Goal: Check status: Check status

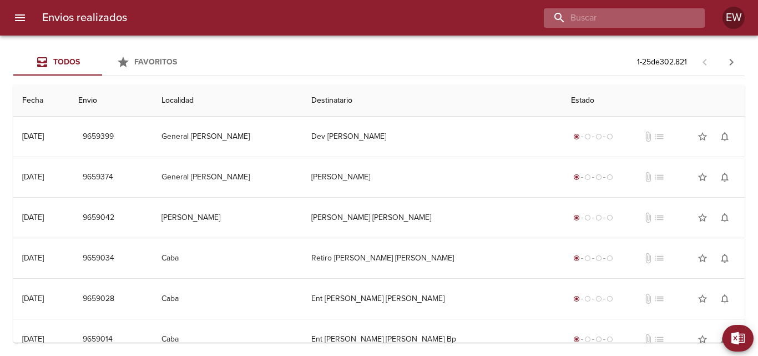
click at [625, 13] on input "buscar" at bounding box center [615, 17] width 142 height 19
paste input "[PERSON_NAME] [PERSON_NAME]"
type input "[PERSON_NAME] [PERSON_NAME]"
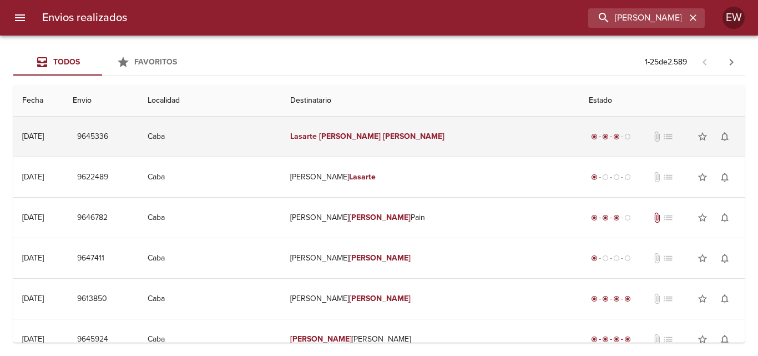
click at [375, 143] on td "[PERSON_NAME] [PERSON_NAME]" at bounding box center [430, 136] width 298 height 40
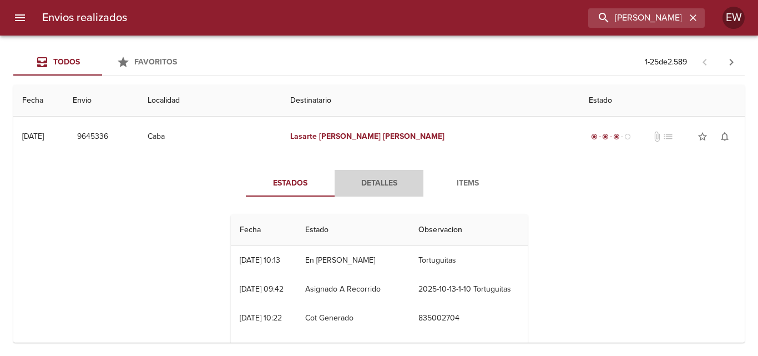
click at [386, 180] on span "Detalles" at bounding box center [378, 183] width 75 height 14
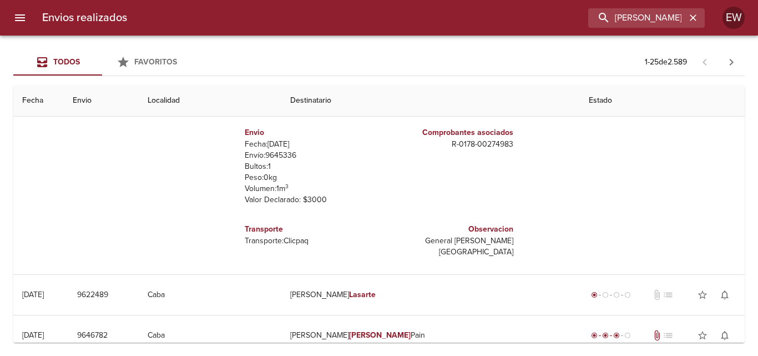
scroll to position [55, 0]
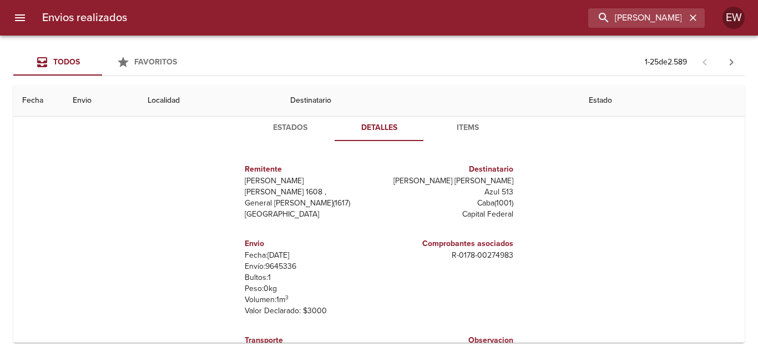
click at [462, 122] on span "Items" at bounding box center [467, 128] width 75 height 14
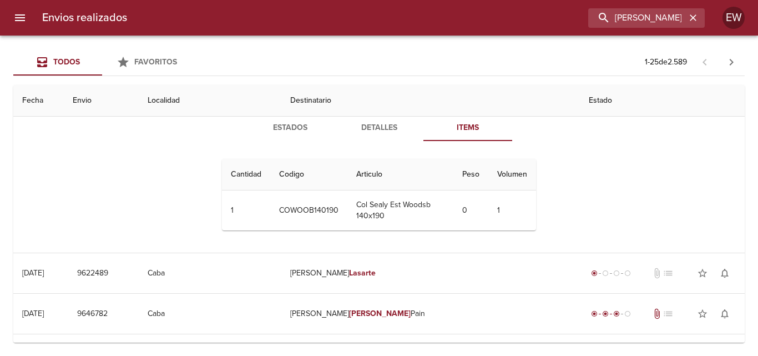
scroll to position [0, 0]
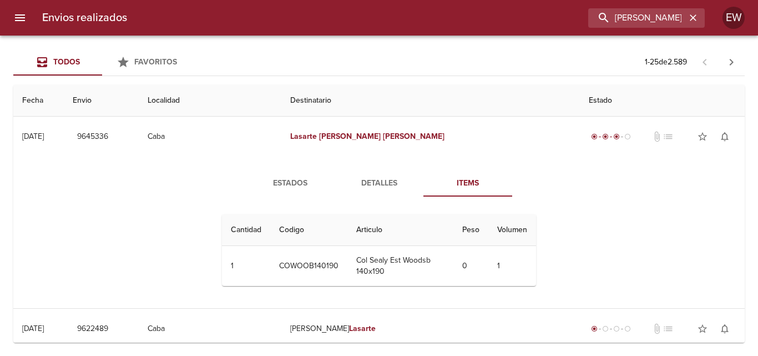
click at [380, 177] on span "Detalles" at bounding box center [378, 183] width 75 height 14
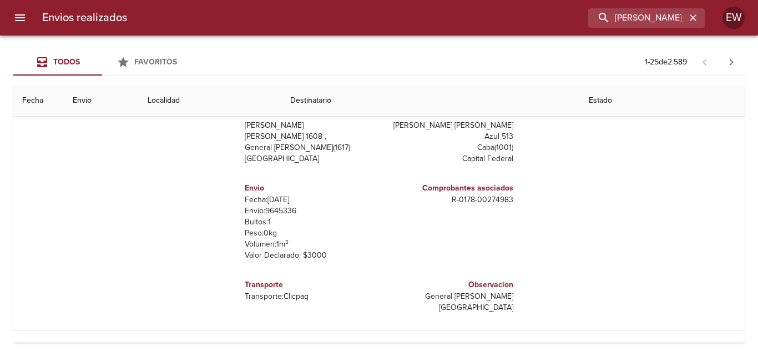
scroll to position [55, 0]
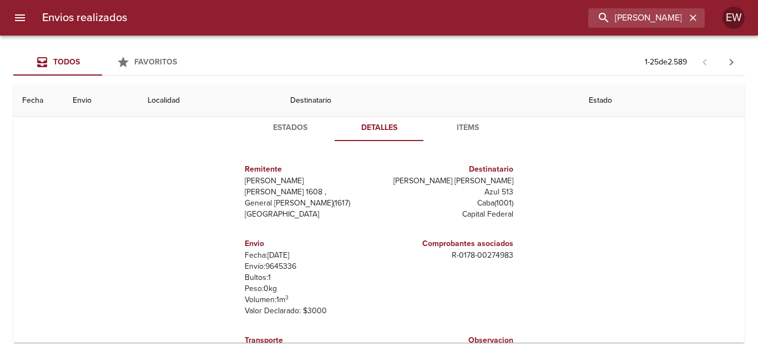
click at [279, 119] on button "Estados" at bounding box center [290, 127] width 89 height 27
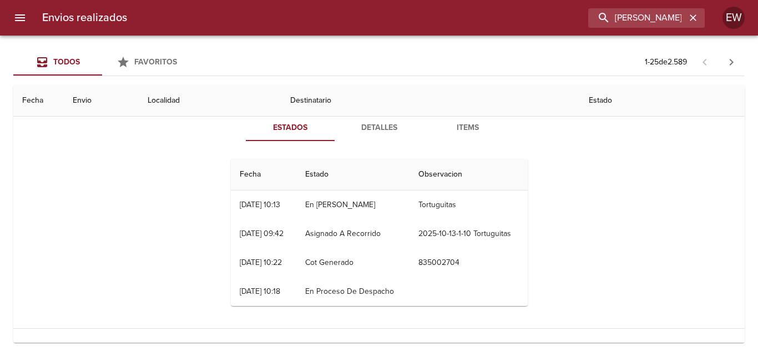
drag, startPoint x: 235, startPoint y: 207, endPoint x: 451, endPoint y: 206, distance: 216.3
click at [451, 206] on tr "13/10 [DATE] 10:13 En [PERSON_NAME] Tortuguitas" at bounding box center [379, 204] width 297 height 29
